Goal: Task Accomplishment & Management: Use online tool/utility

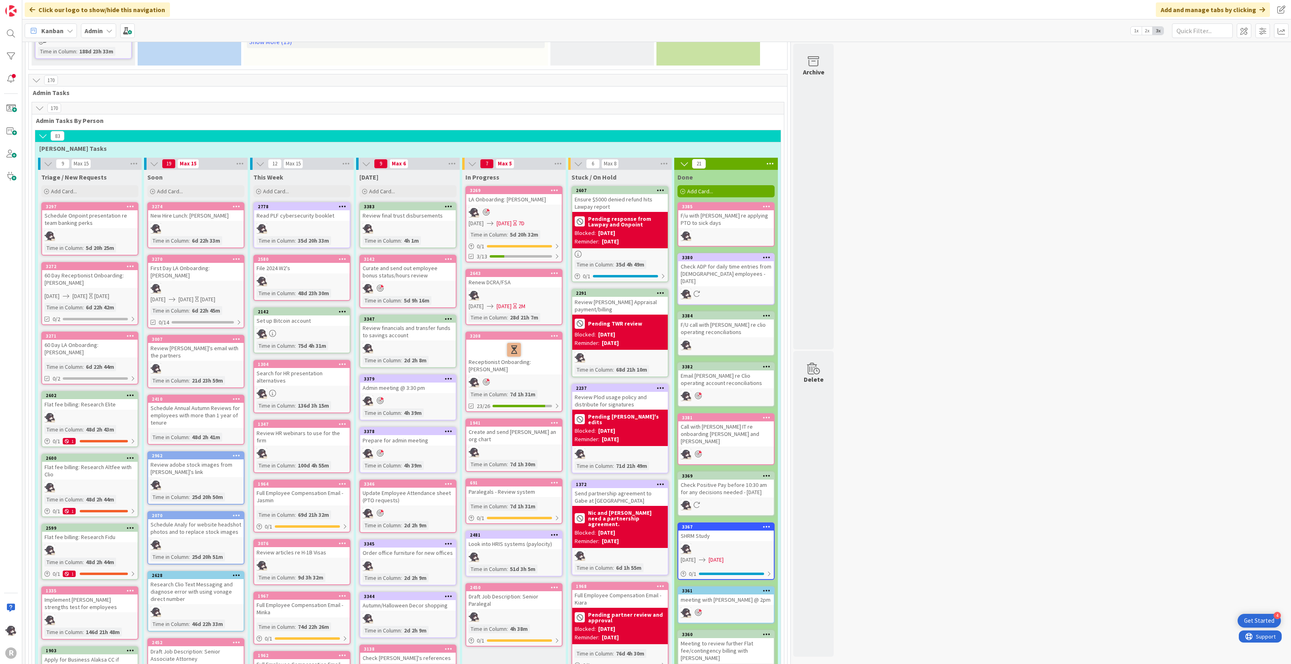
scroll to position [506, 0]
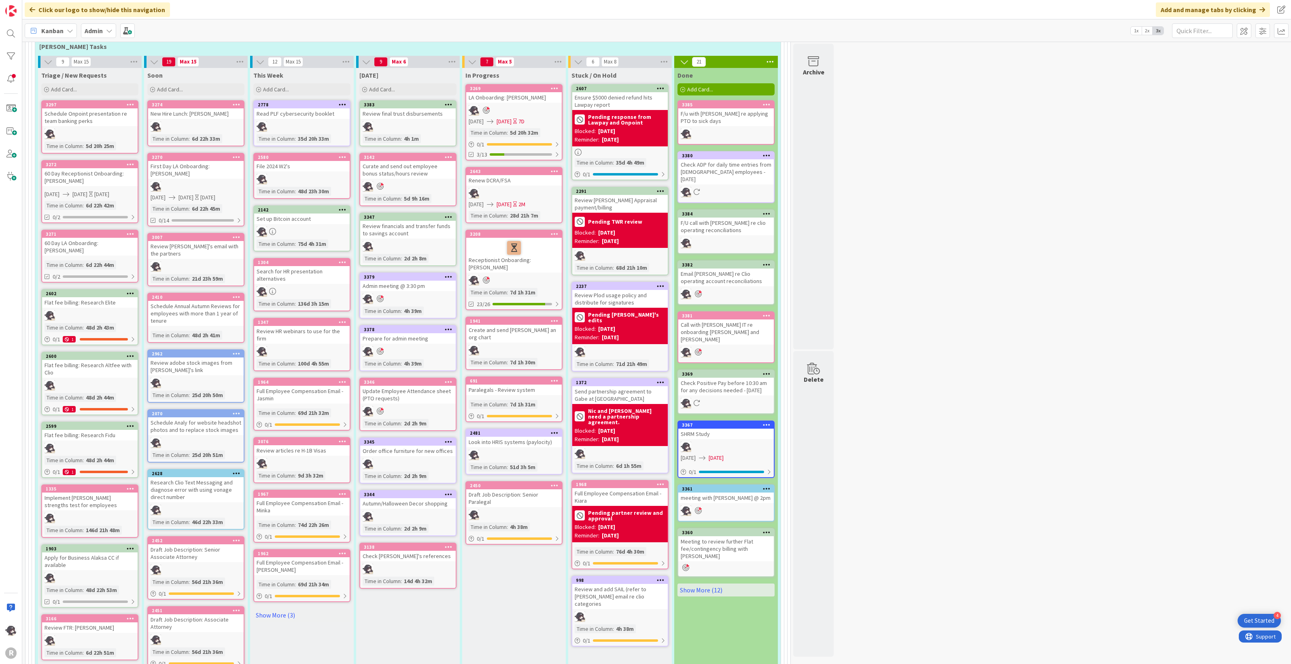
click at [448, 492] on icon at bounding box center [449, 495] width 8 height 6
click at [388, 631] on link "Add to Focus" at bounding box center [400, 637] width 109 height 12
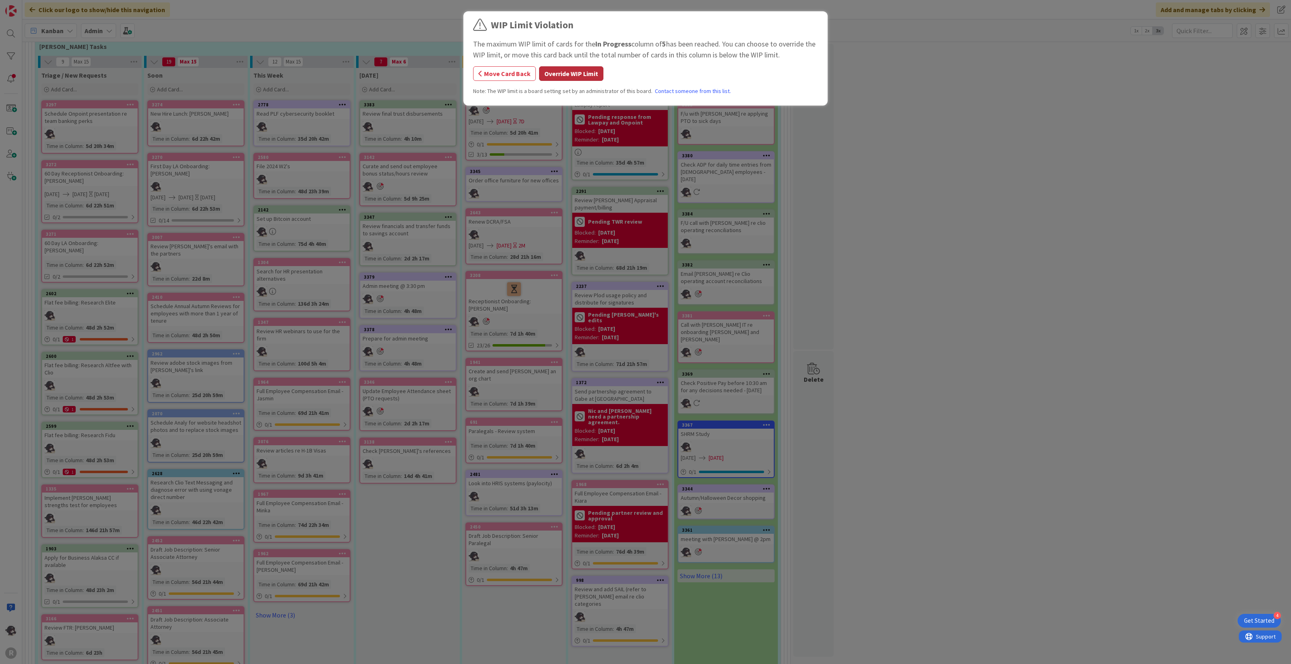
click at [559, 73] on button "Override WIP Limit" at bounding box center [571, 73] width 64 height 15
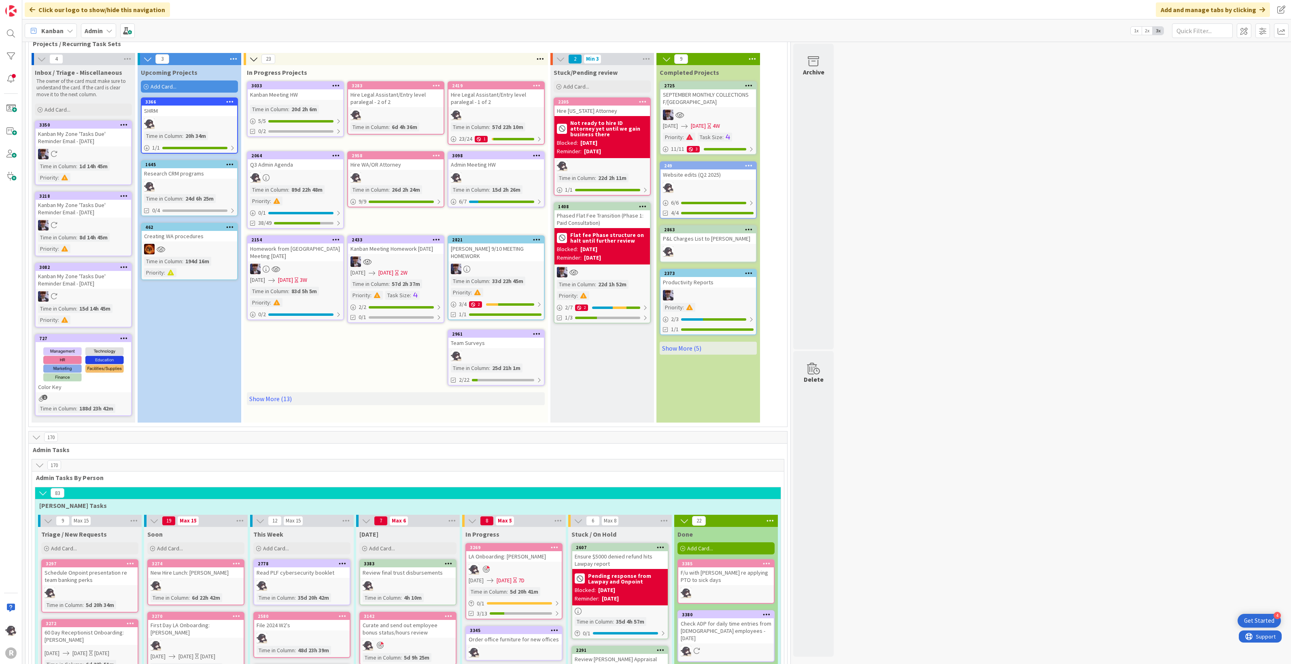
scroll to position [0, 0]
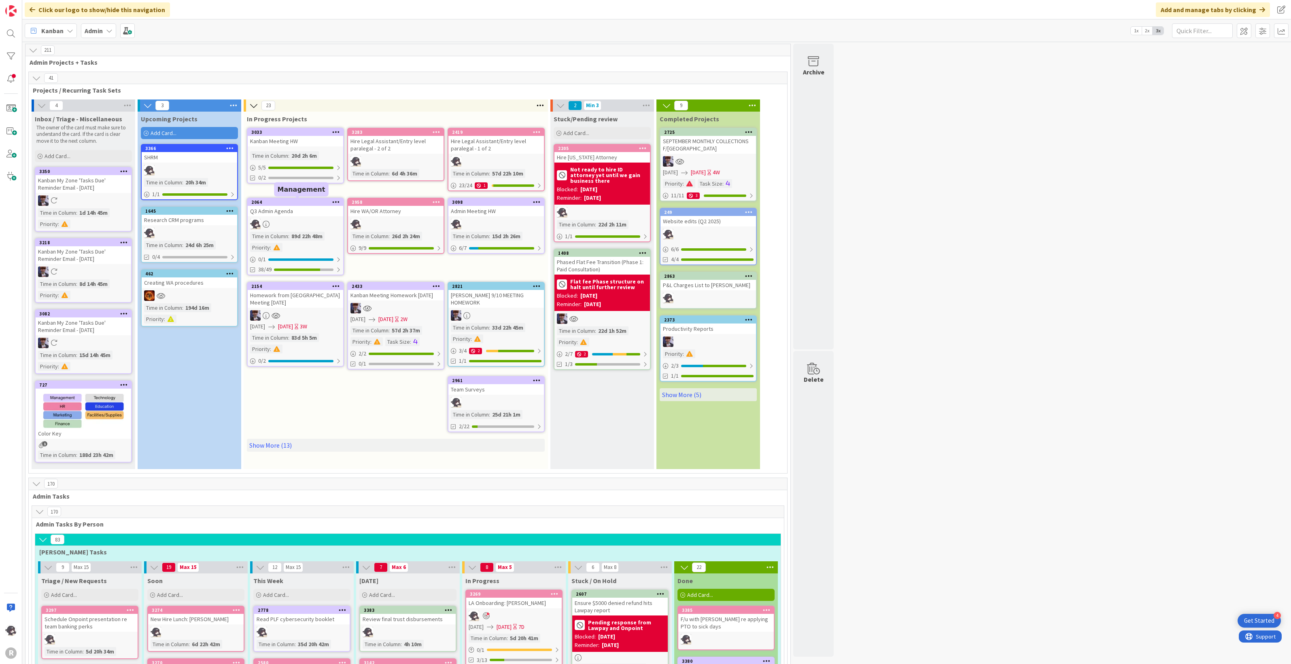
click at [300, 201] on div "2064" at bounding box center [297, 202] width 92 height 6
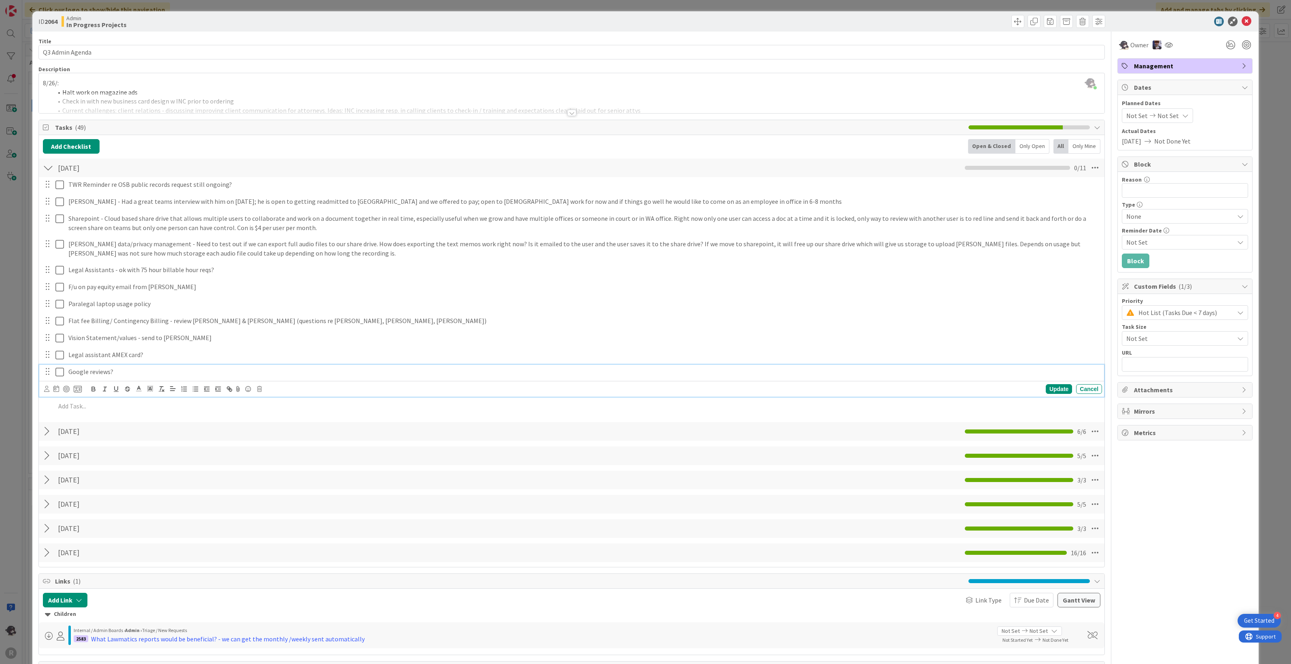
click at [126, 369] on p "Google reviews?" at bounding box center [583, 371] width 1030 height 9
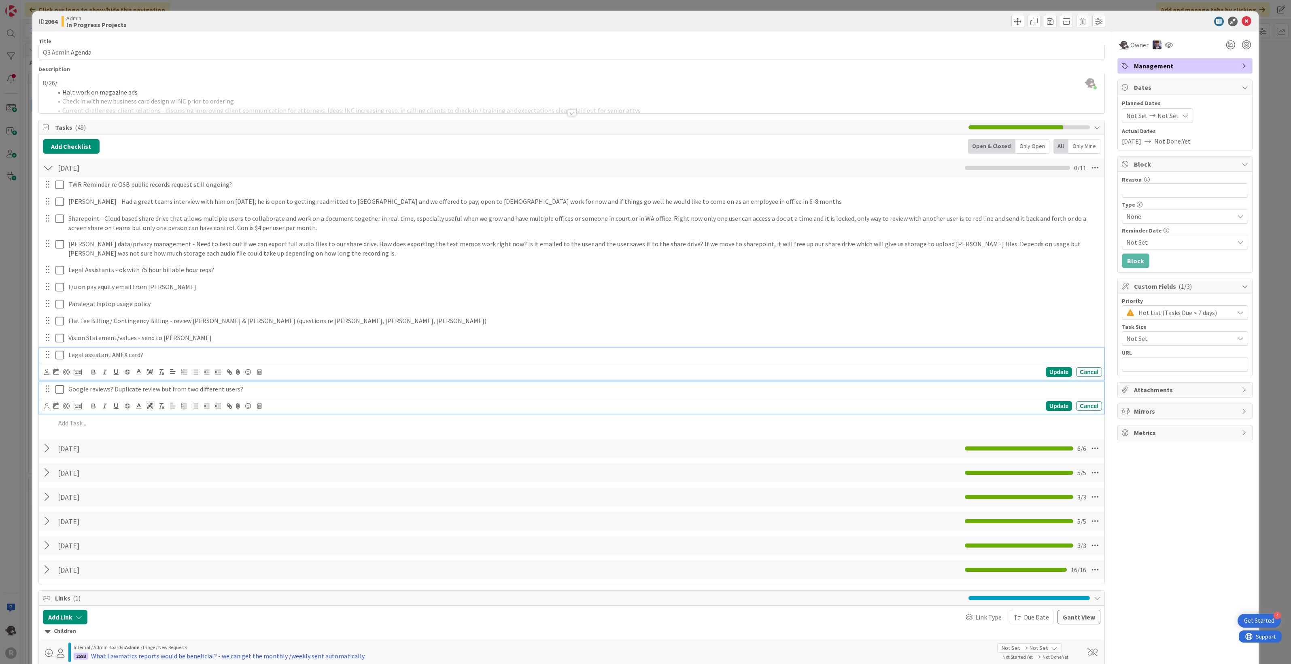
click at [110, 355] on p "Legal assistant AMEX card?" at bounding box center [583, 354] width 1030 height 9
click at [84, 407] on p at bounding box center [577, 406] width 1044 height 9
click at [1241, 20] on icon at bounding box center [1246, 22] width 10 height 10
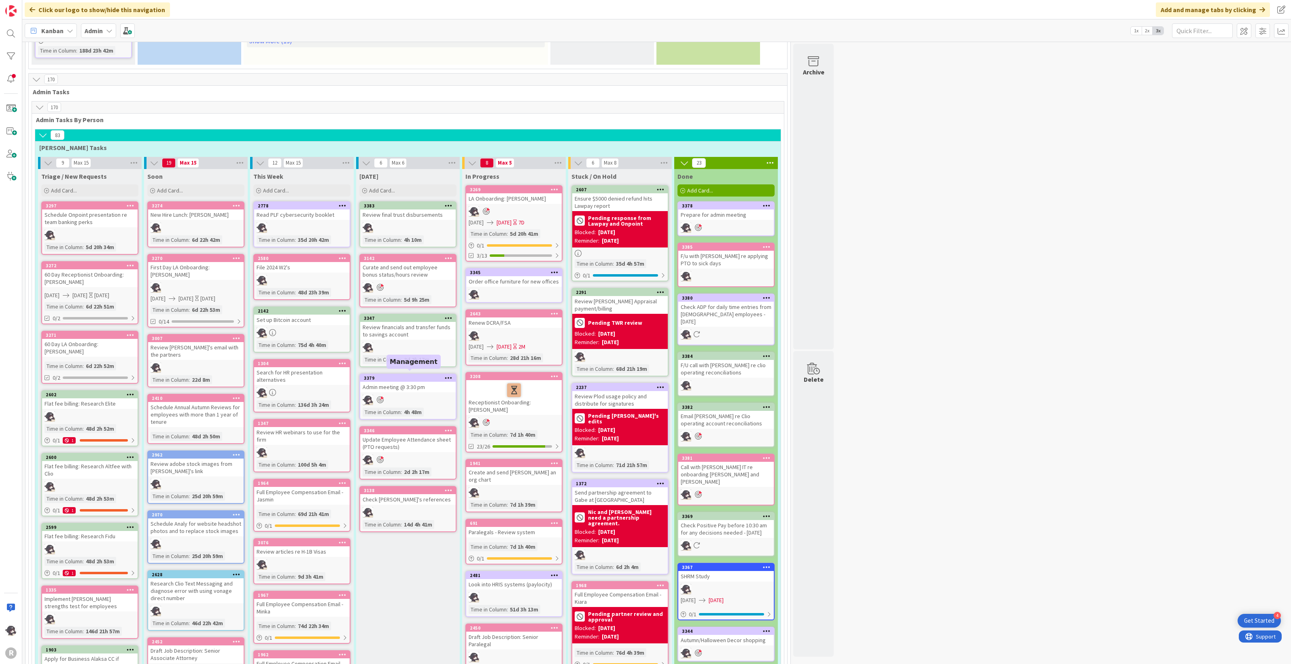
scroll to position [354, 0]
